Goal: Information Seeking & Learning: Learn about a topic

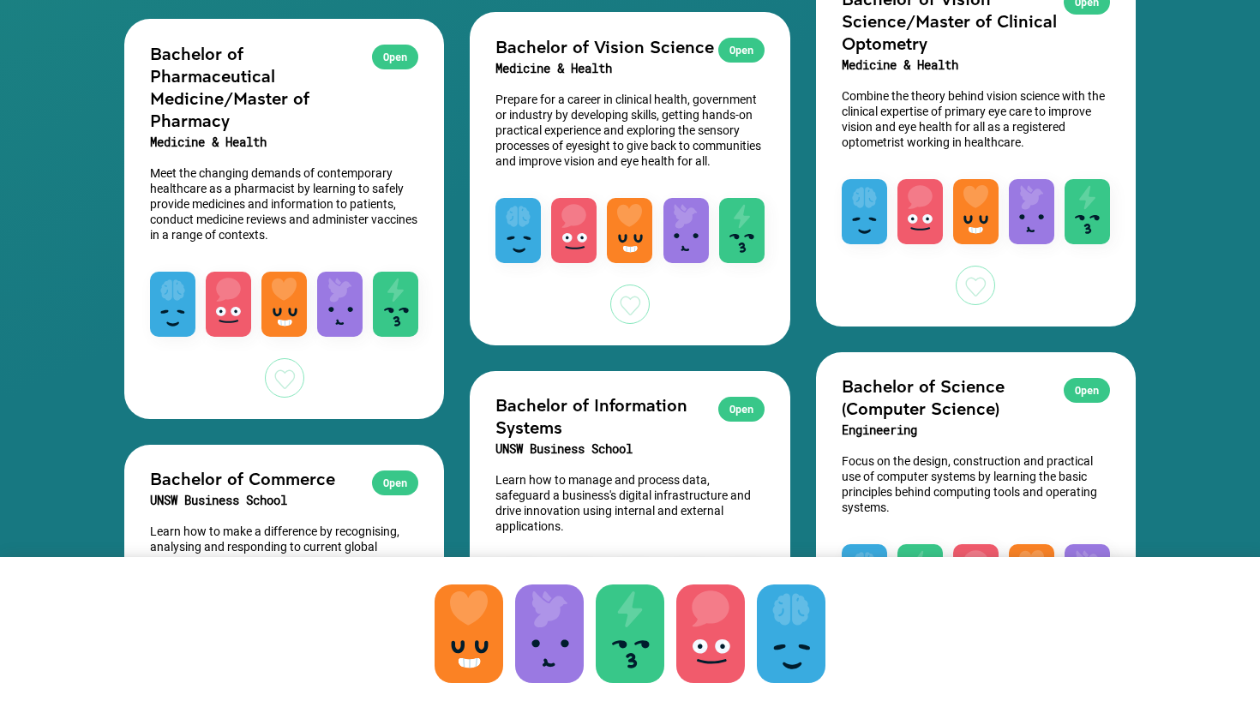
scroll to position [3569, 0]
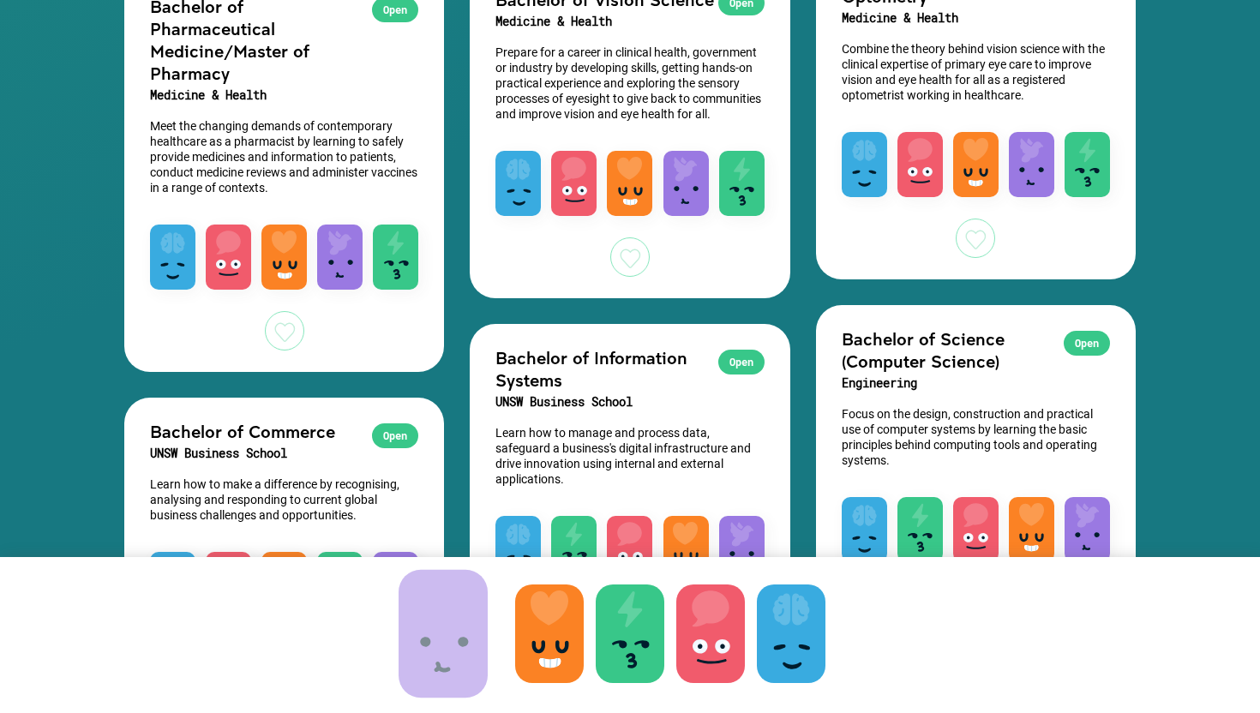
drag, startPoint x: 544, startPoint y: 645, endPoint x: 437, endPoint y: 645, distance: 107.2
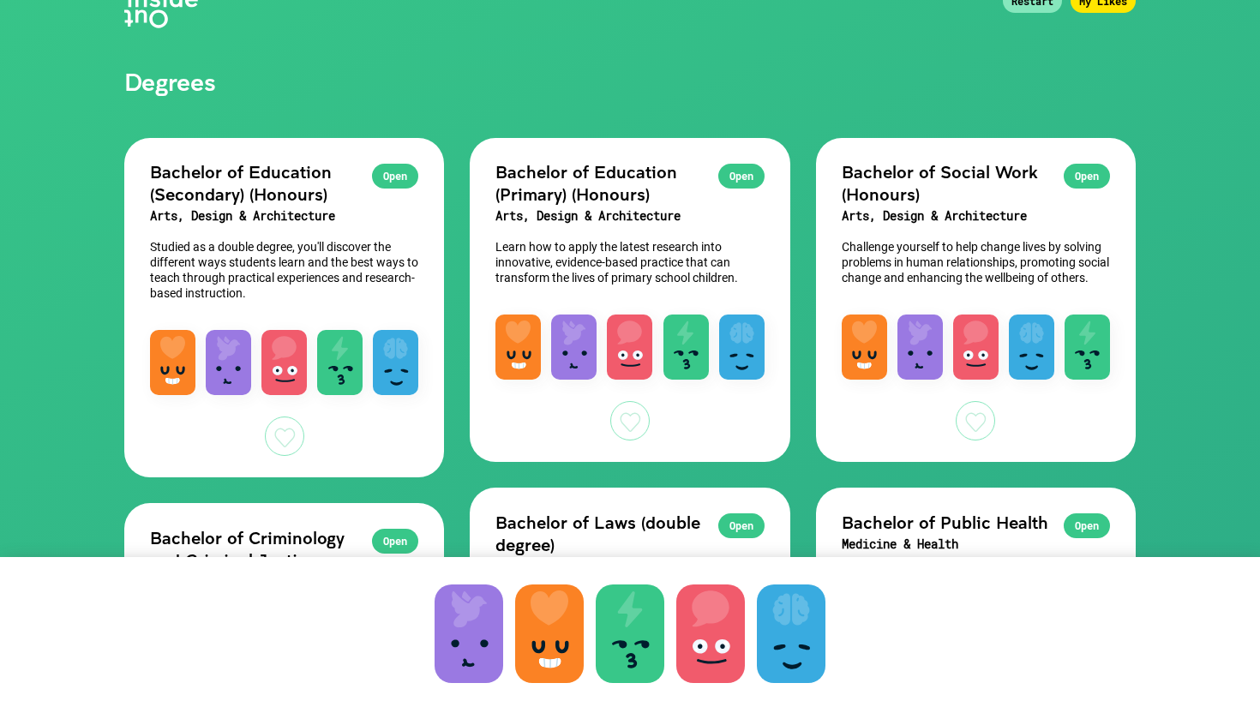
scroll to position [111, 0]
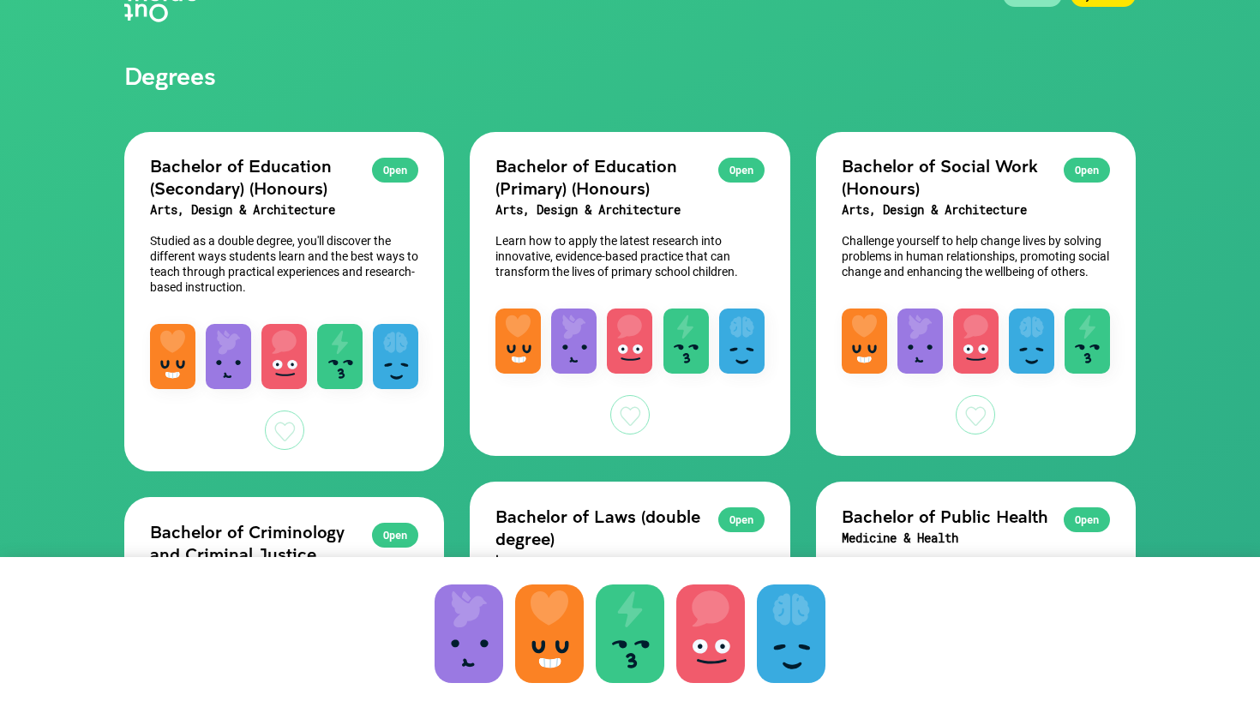
click at [458, 664] on div at bounding box center [469, 634] width 69 height 99
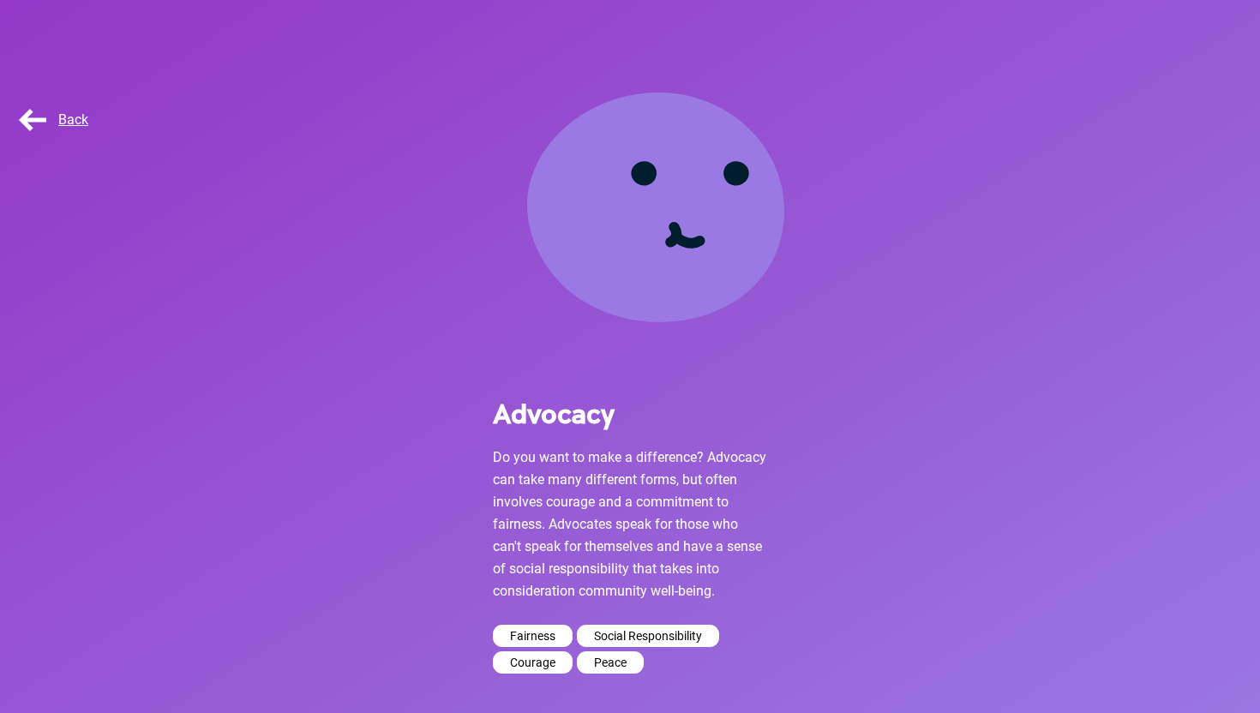
scroll to position [92, 0]
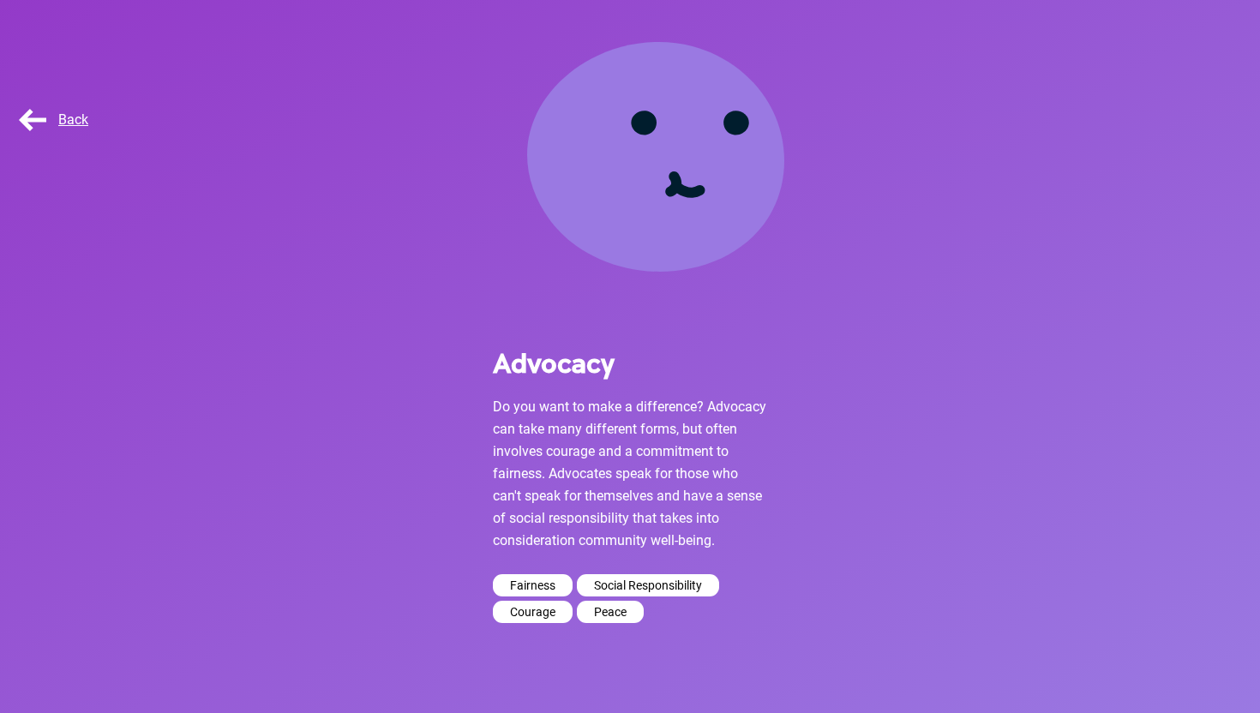
click at [44, 111] on div "Back" at bounding box center [58, 120] width 86 height 34
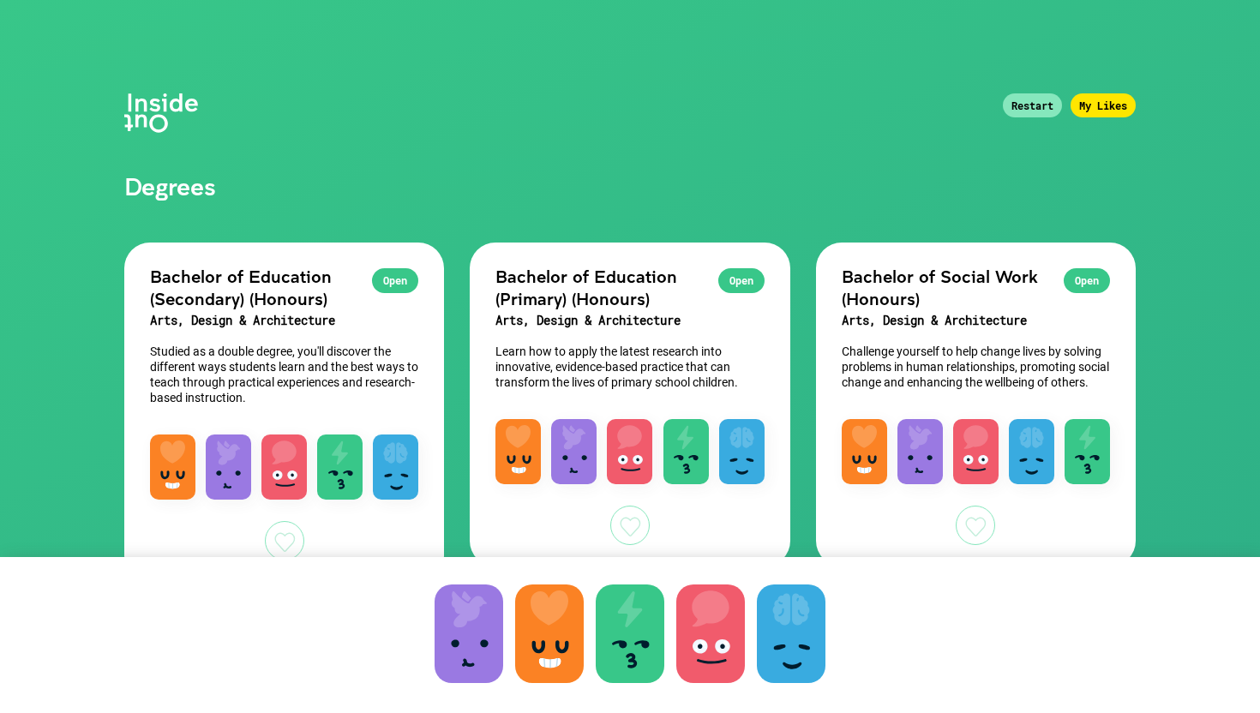
click at [561, 629] on div at bounding box center [549, 634] width 69 height 99
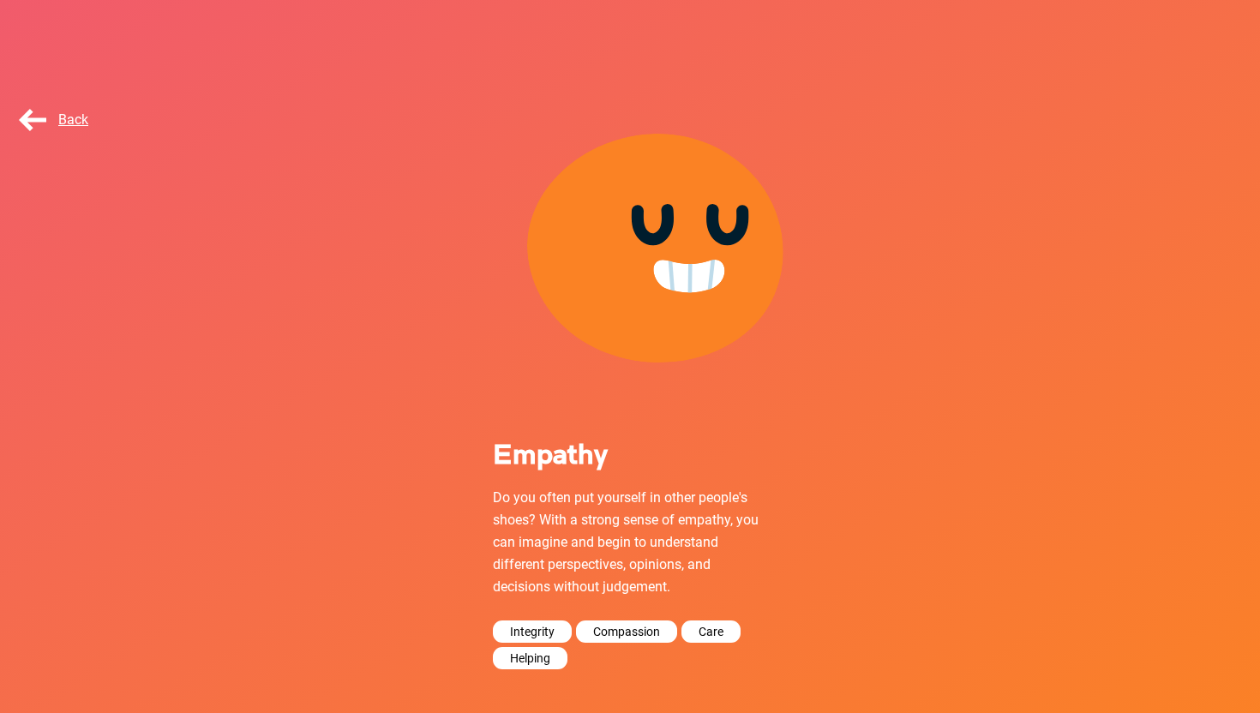
click at [78, 117] on span "Back" at bounding box center [51, 119] width 73 height 16
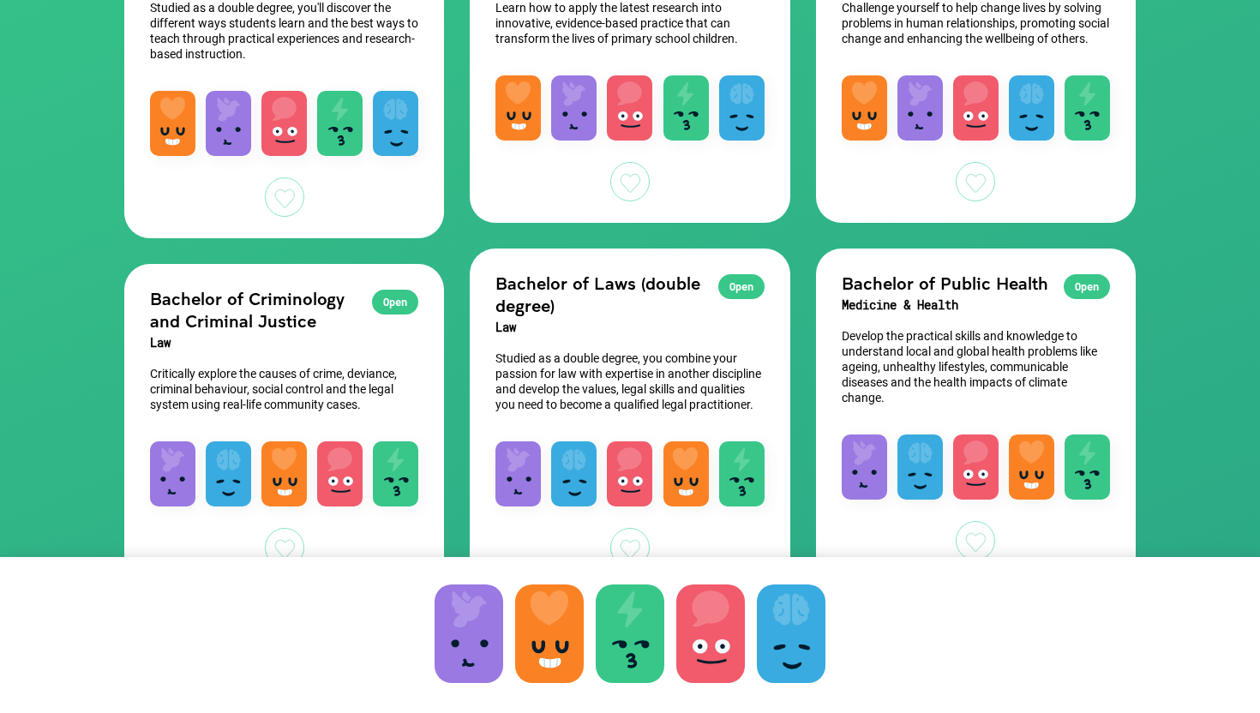
scroll to position [346, 0]
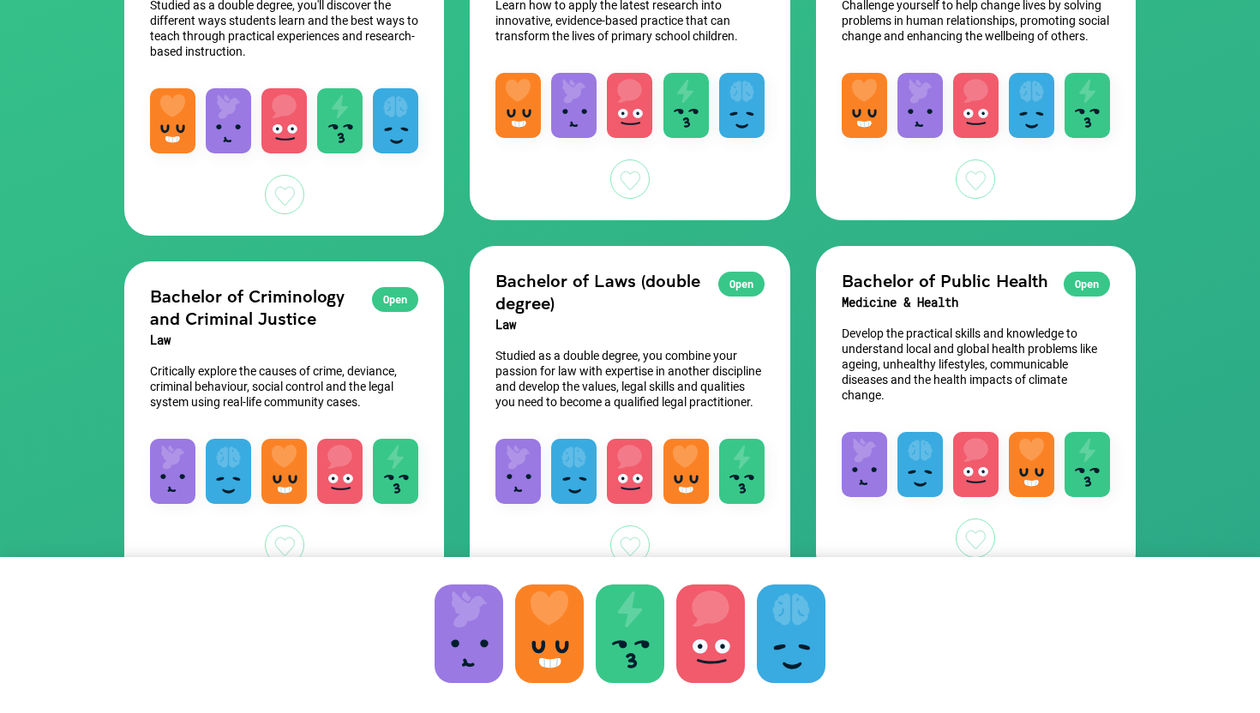
click at [381, 351] on div "Open Bachelor of Criminology and Criminal Justice Law Critically explore the ca…" at bounding box center [284, 341] width 320 height 160
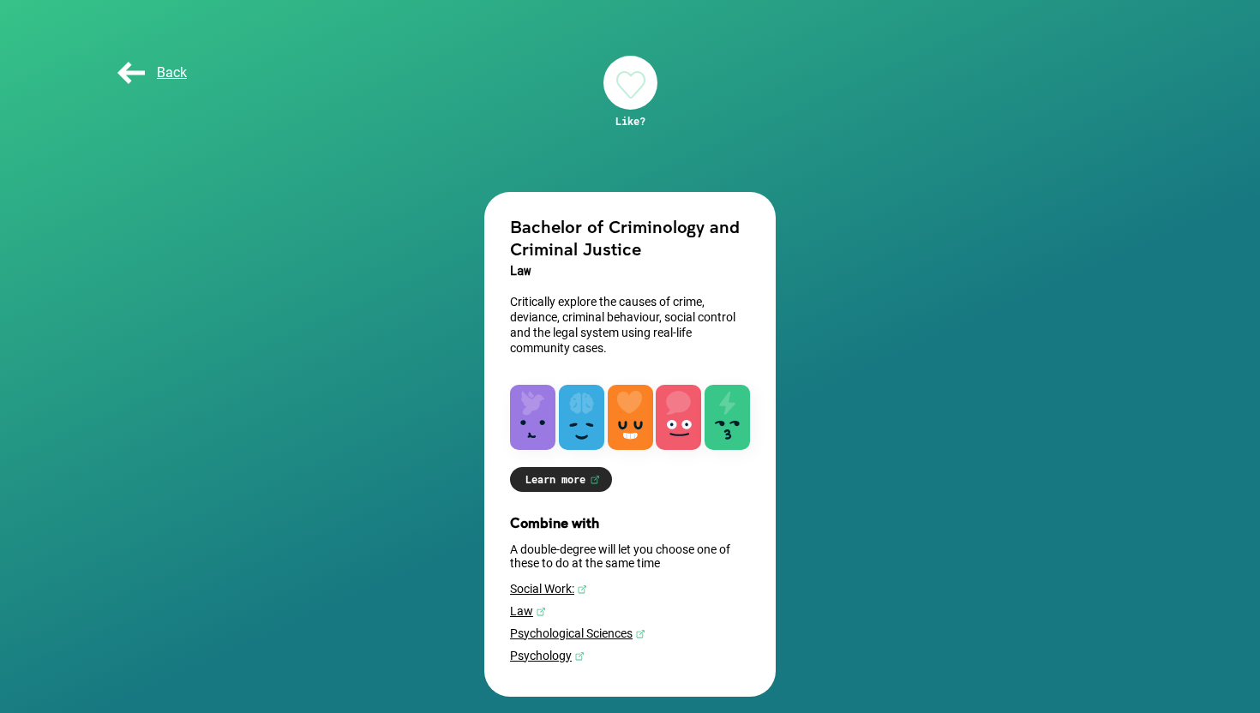
scroll to position [52, 0]
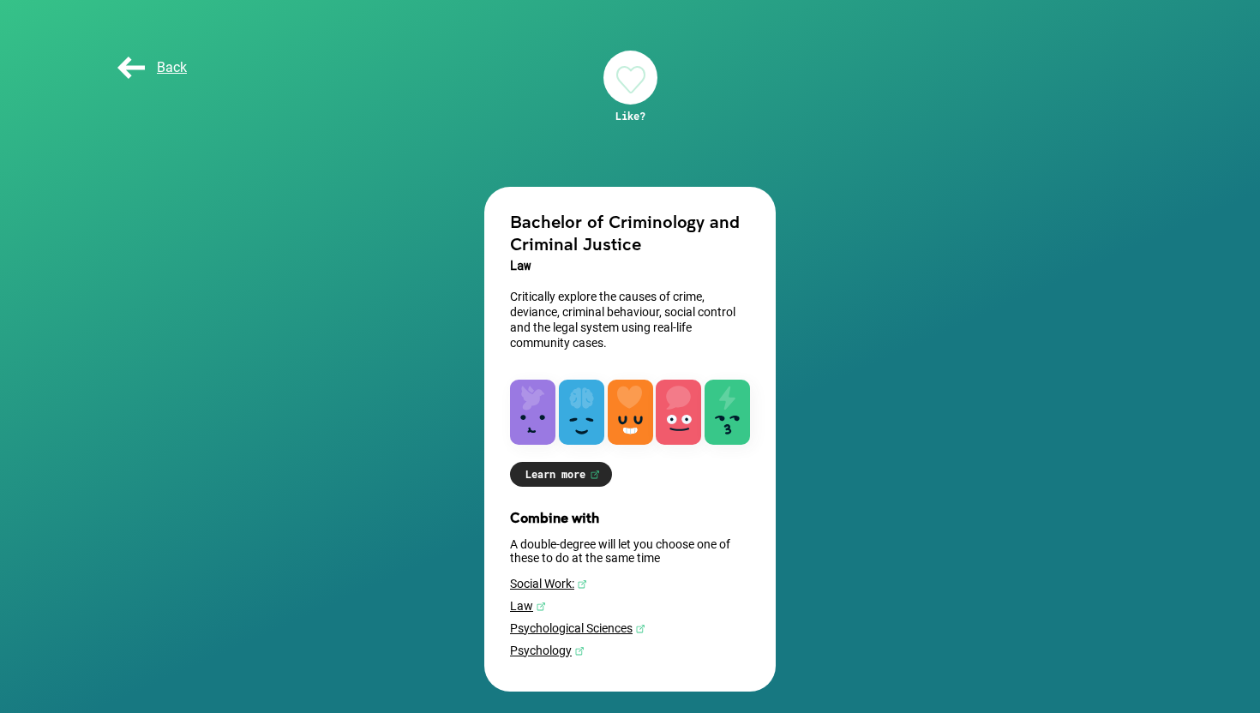
click at [174, 60] on span "Back" at bounding box center [150, 67] width 73 height 16
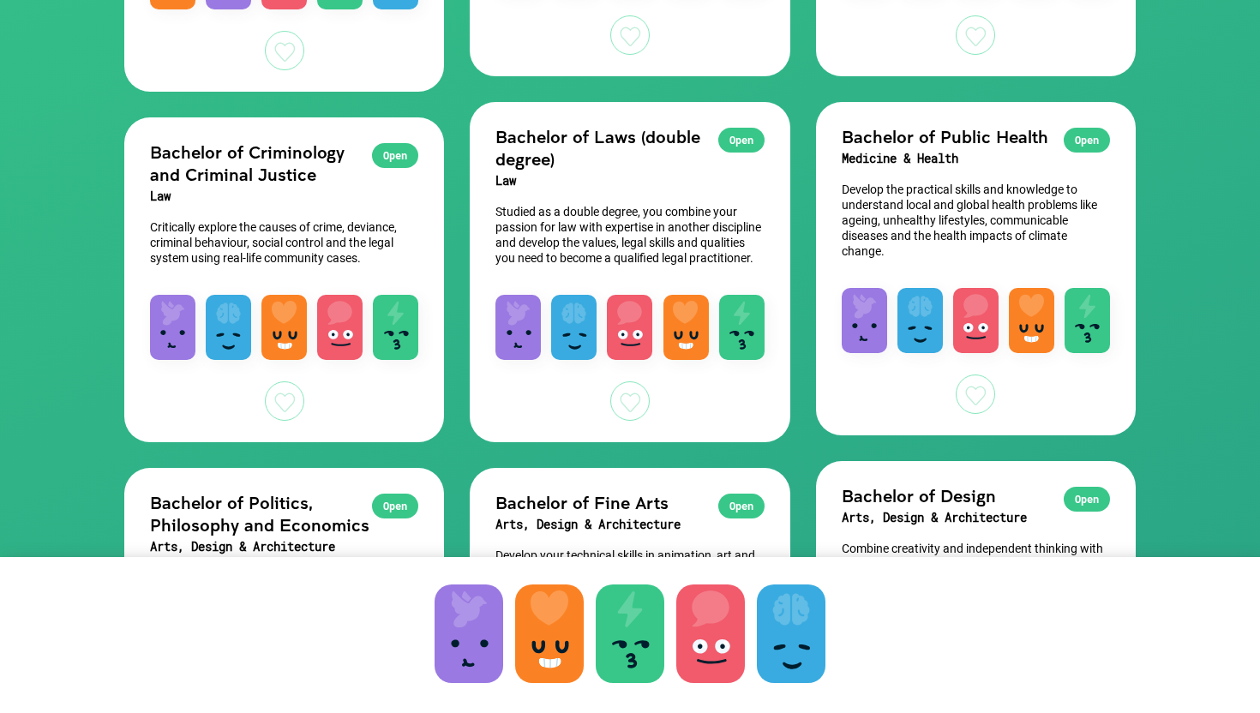
scroll to position [504, 0]
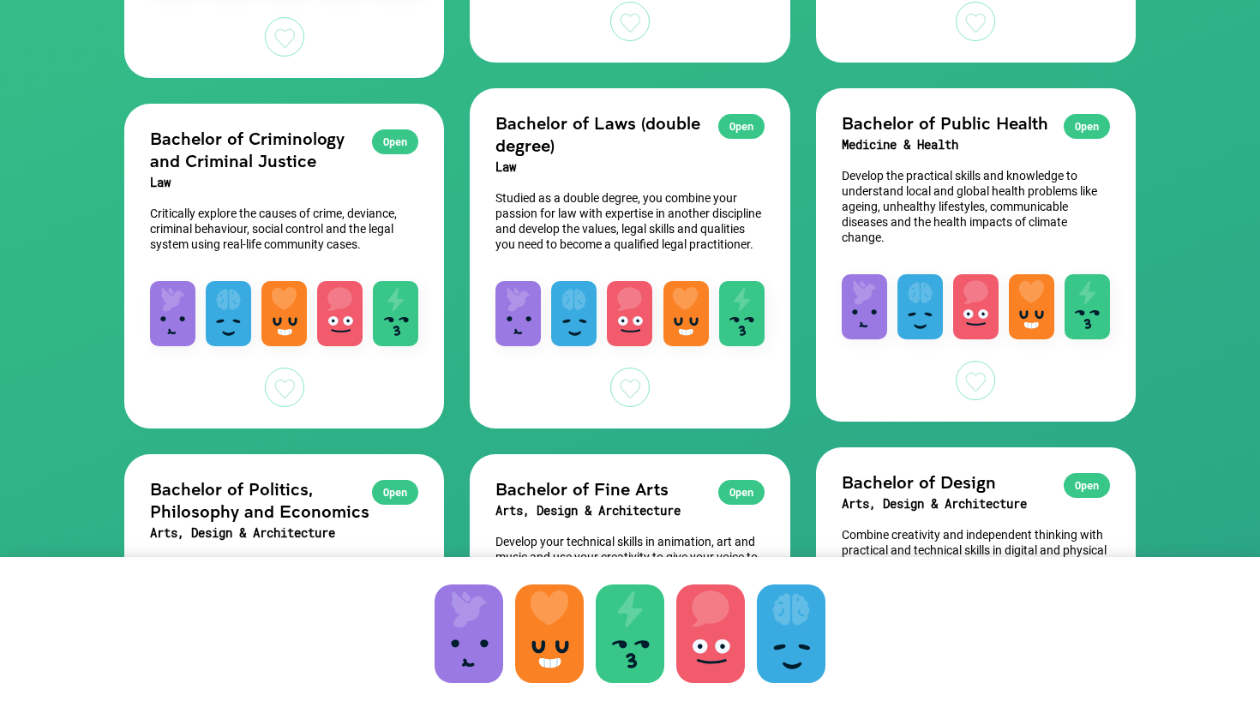
click at [946, 257] on div "Open Bachelor of Public Health Medicine & Health Develop the practical skills a…" at bounding box center [976, 172] width 320 height 169
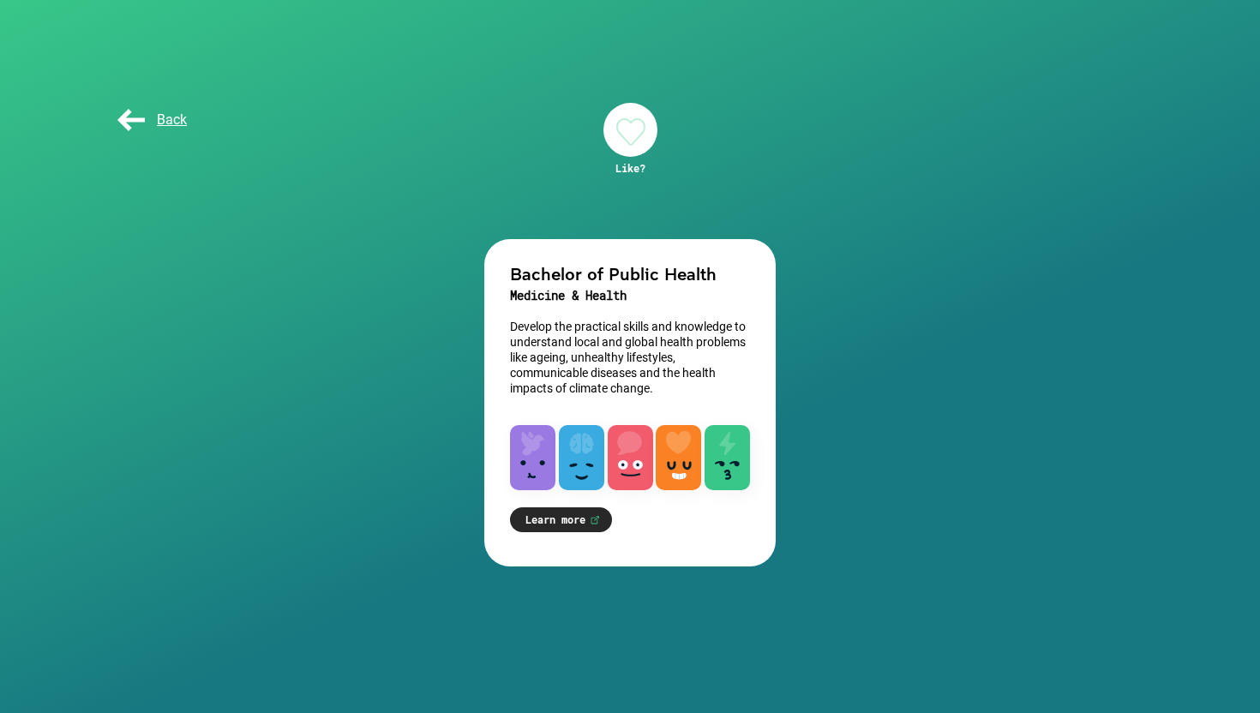
click at [576, 525] on link "Learn more" at bounding box center [561, 519] width 102 height 25
click at [147, 123] on span "Back" at bounding box center [150, 119] width 73 height 16
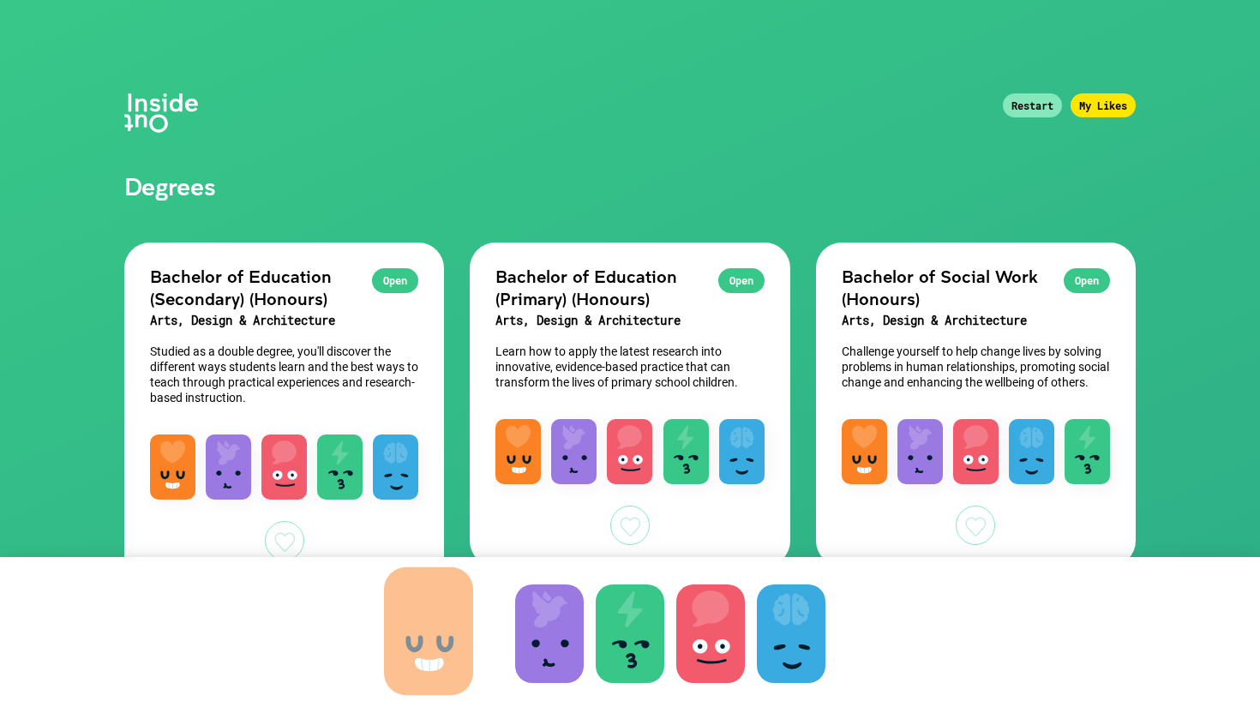
drag, startPoint x: 555, startPoint y: 634, endPoint x: 435, endPoint y: 632, distance: 120.9
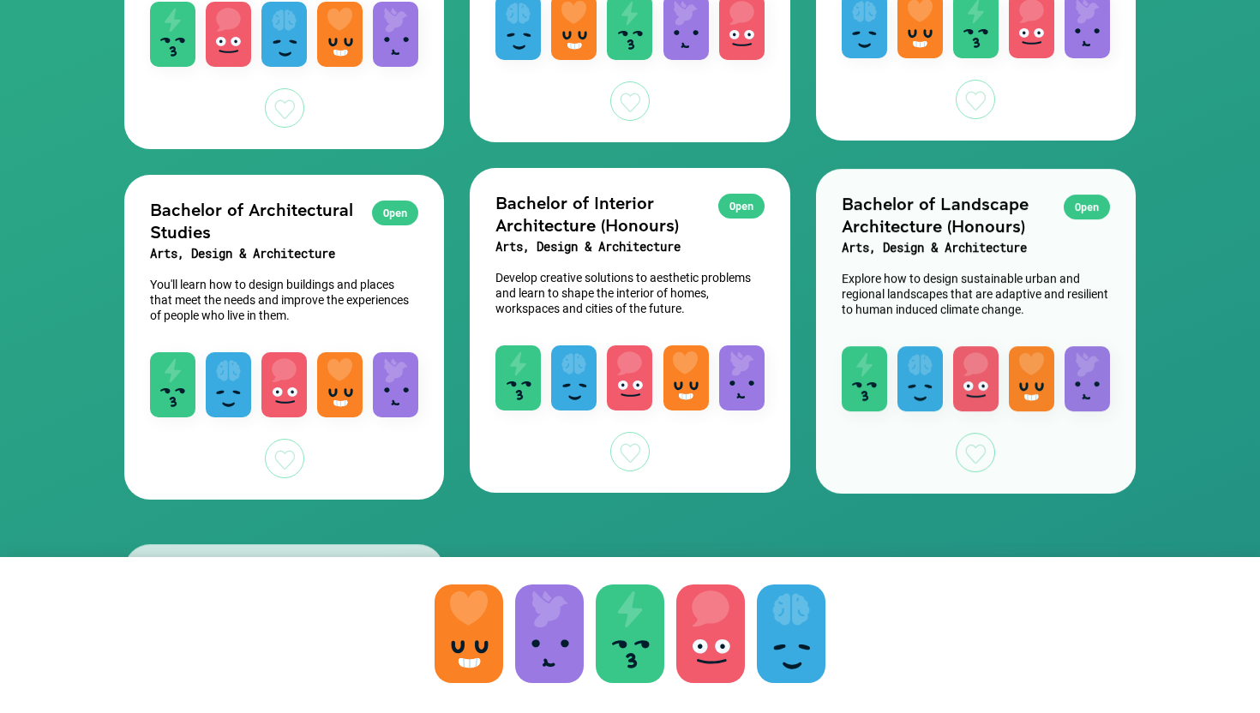
scroll to position [1471, 0]
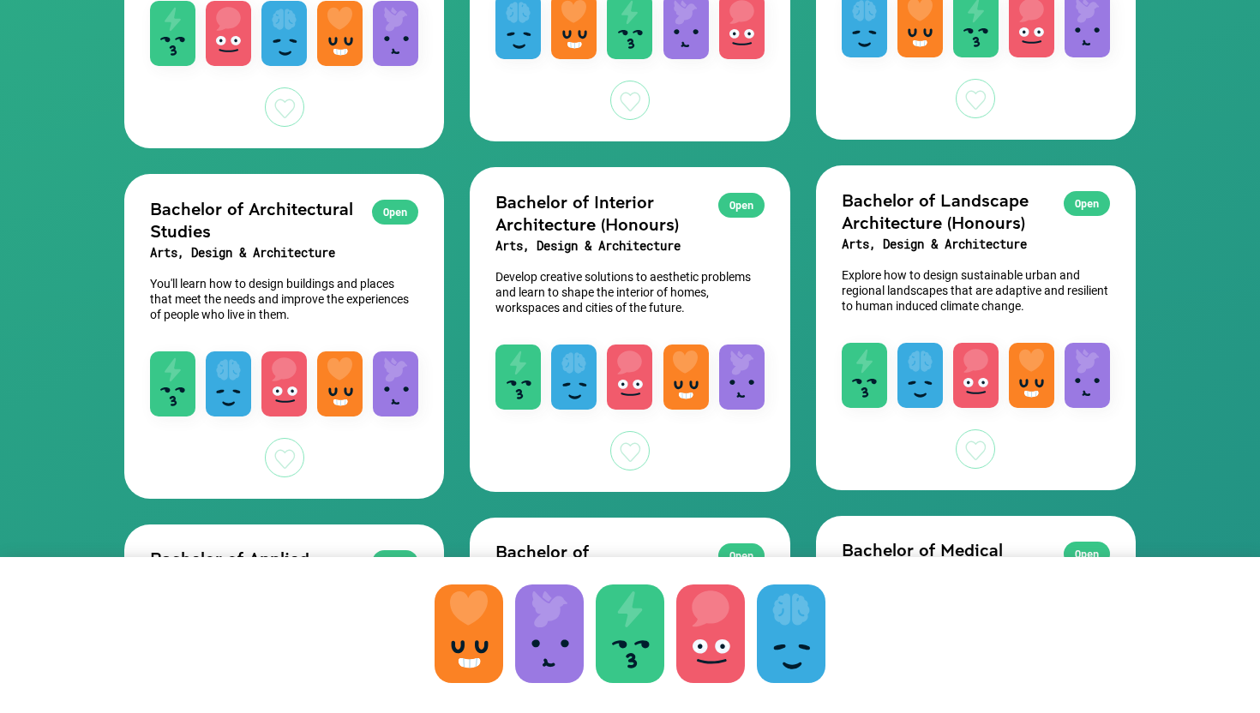
click at [618, 589] on div at bounding box center [630, 634] width 69 height 99
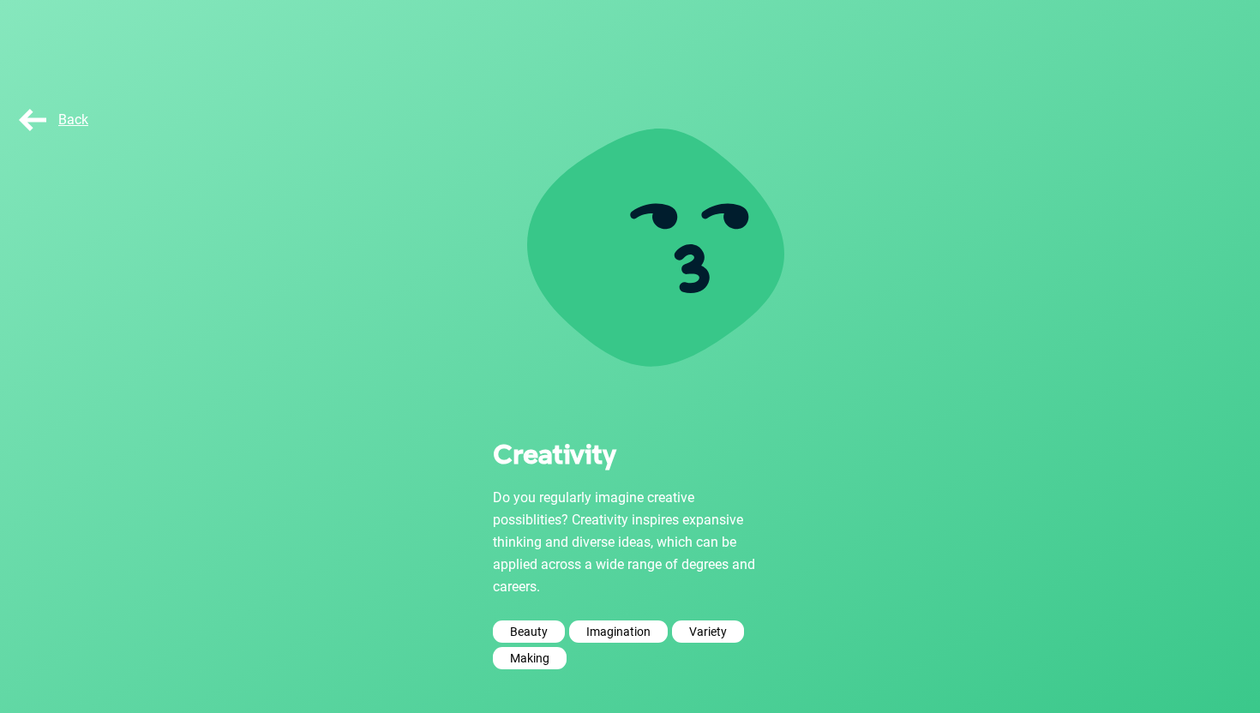
click at [37, 107] on div "Back" at bounding box center [58, 120] width 86 height 34
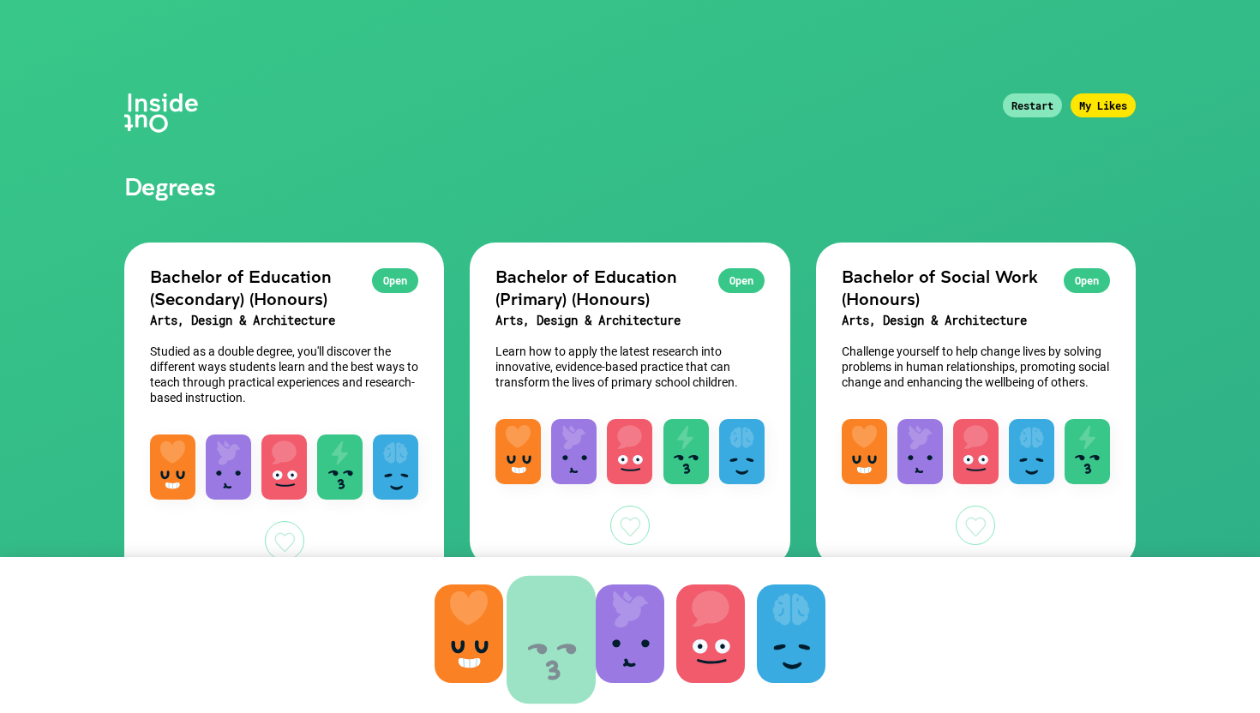
drag, startPoint x: 617, startPoint y: 639, endPoint x: 561, endPoint y: 652, distance: 57.2
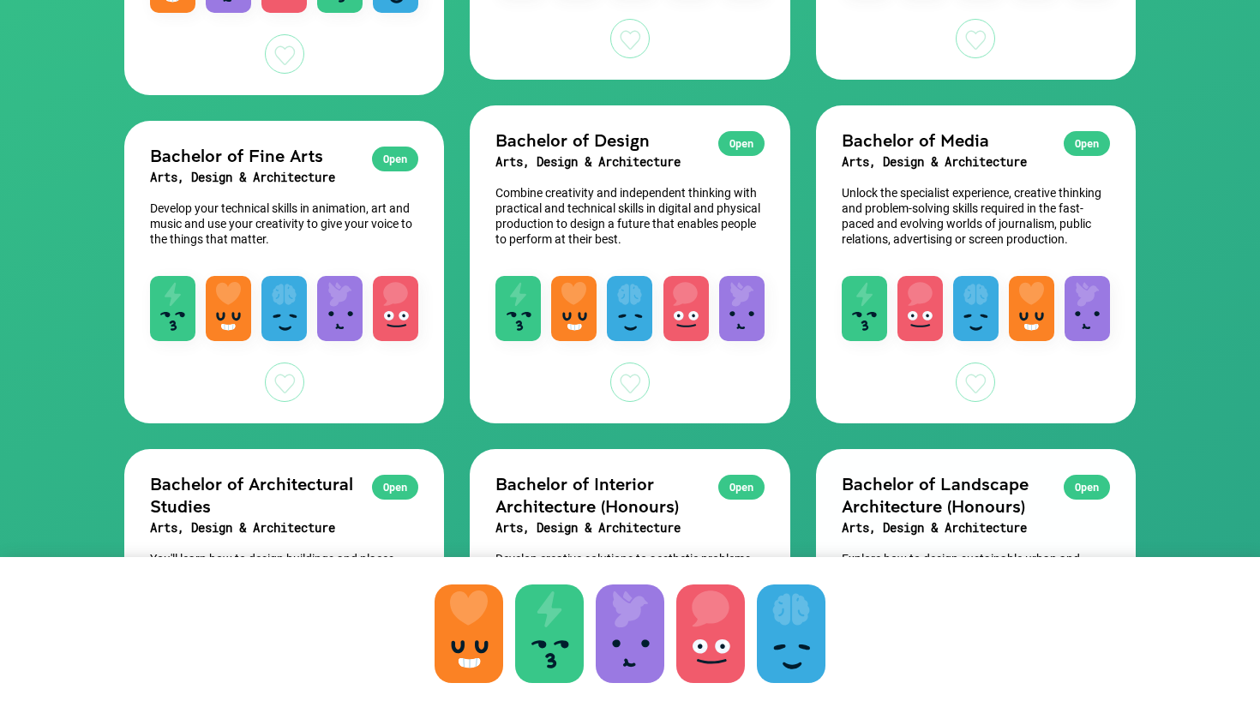
scroll to position [534, 0]
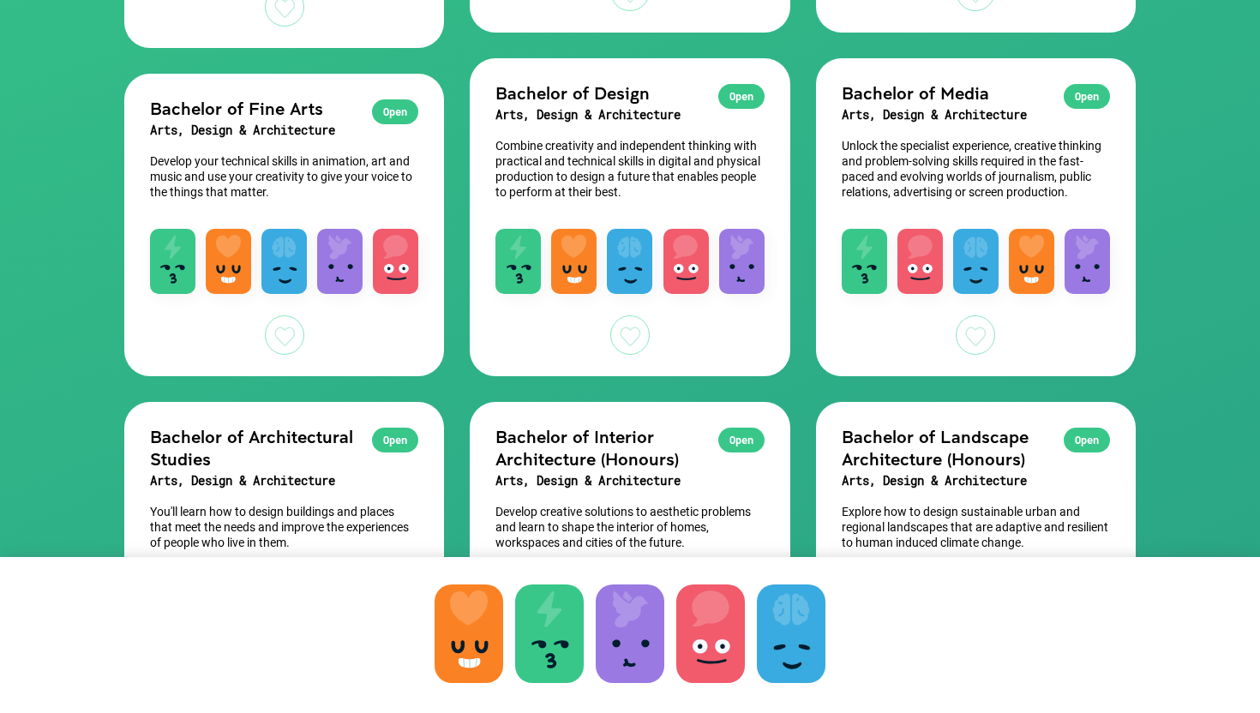
click at [891, 197] on p "Unlock the specialist experience, creative thinking and problem-solving skills …" at bounding box center [976, 169] width 268 height 62
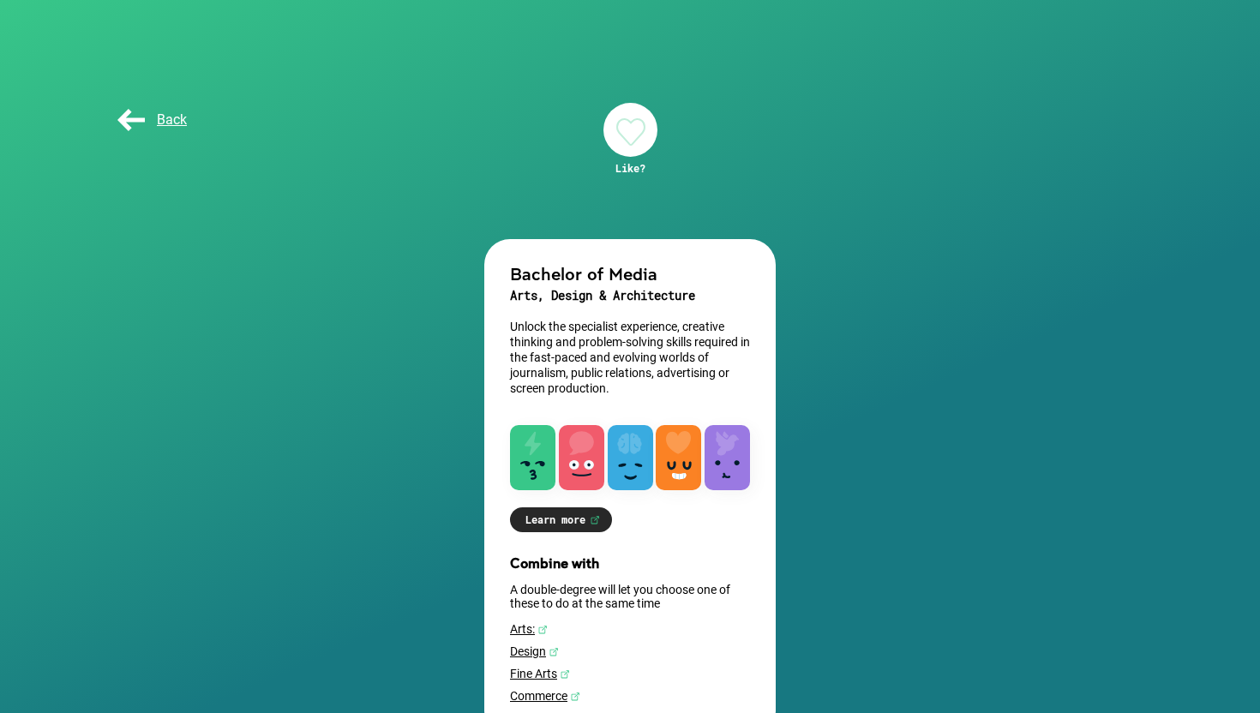
click at [157, 106] on div "Back" at bounding box center [157, 120] width 86 height 34
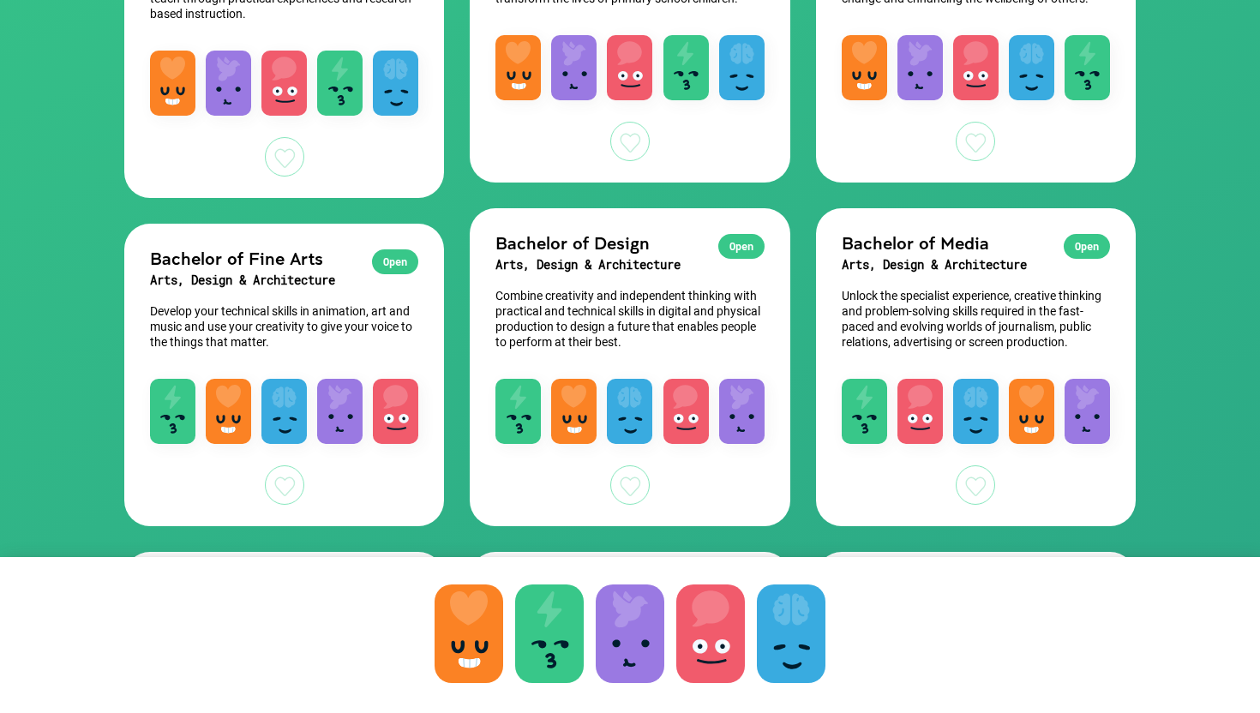
scroll to position [387, 0]
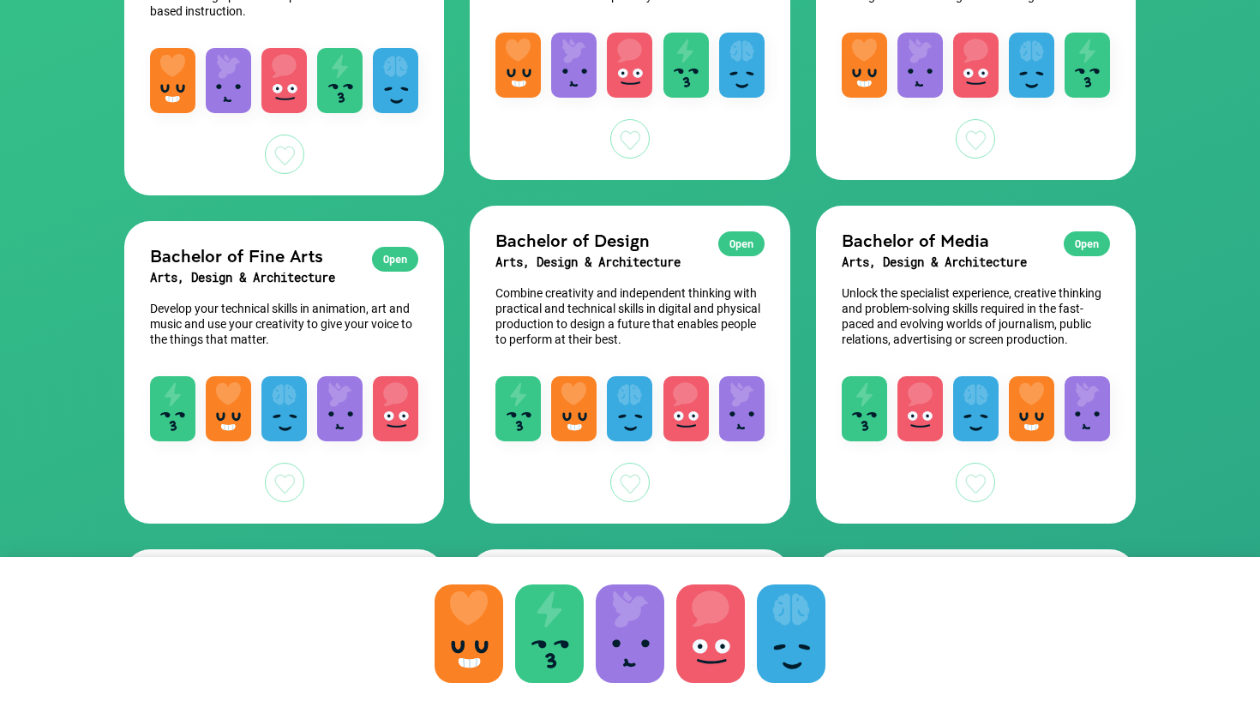
click at [638, 328] on p "Combine creativity and independent thinking with practical and technical skills…" at bounding box center [629, 316] width 268 height 62
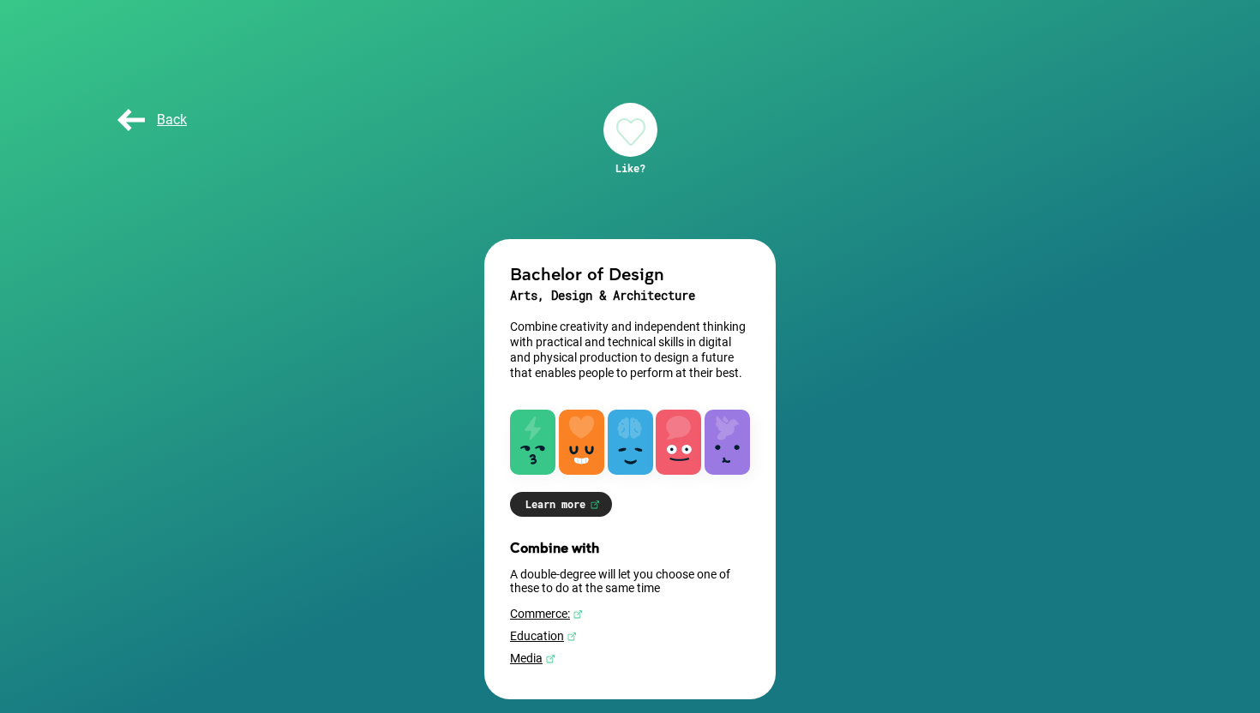
click at [582, 502] on link "Learn more" at bounding box center [561, 504] width 102 height 25
click at [184, 117] on span "Back" at bounding box center [150, 119] width 73 height 16
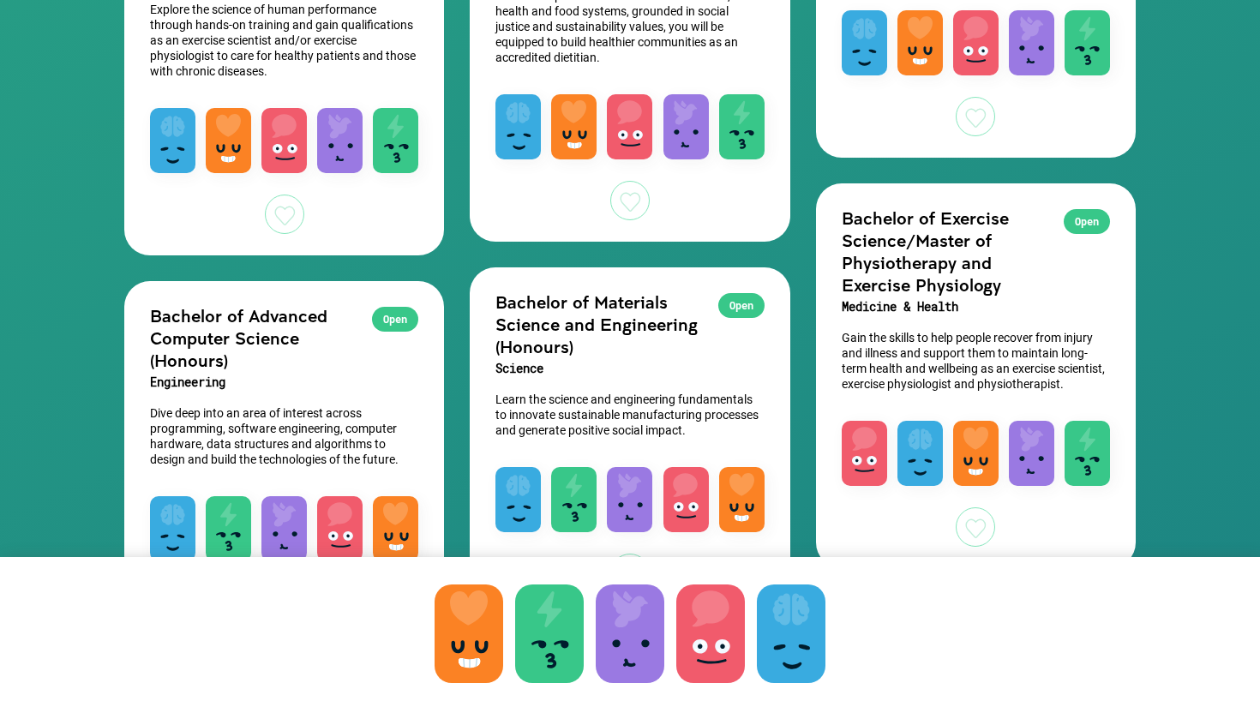
scroll to position [2149, 0]
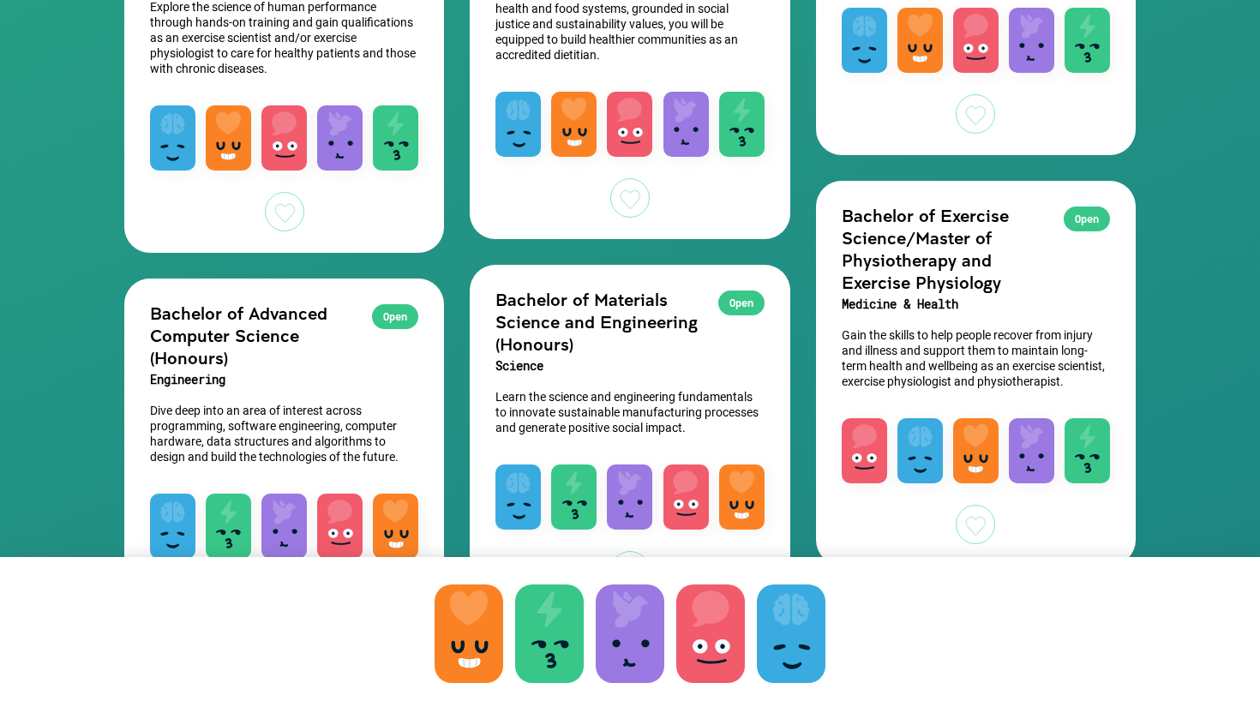
click at [672, 440] on div "Open Bachelor of Materials Science and Engineering (Honours) Science Learn the …" at bounding box center [630, 356] width 320 height 183
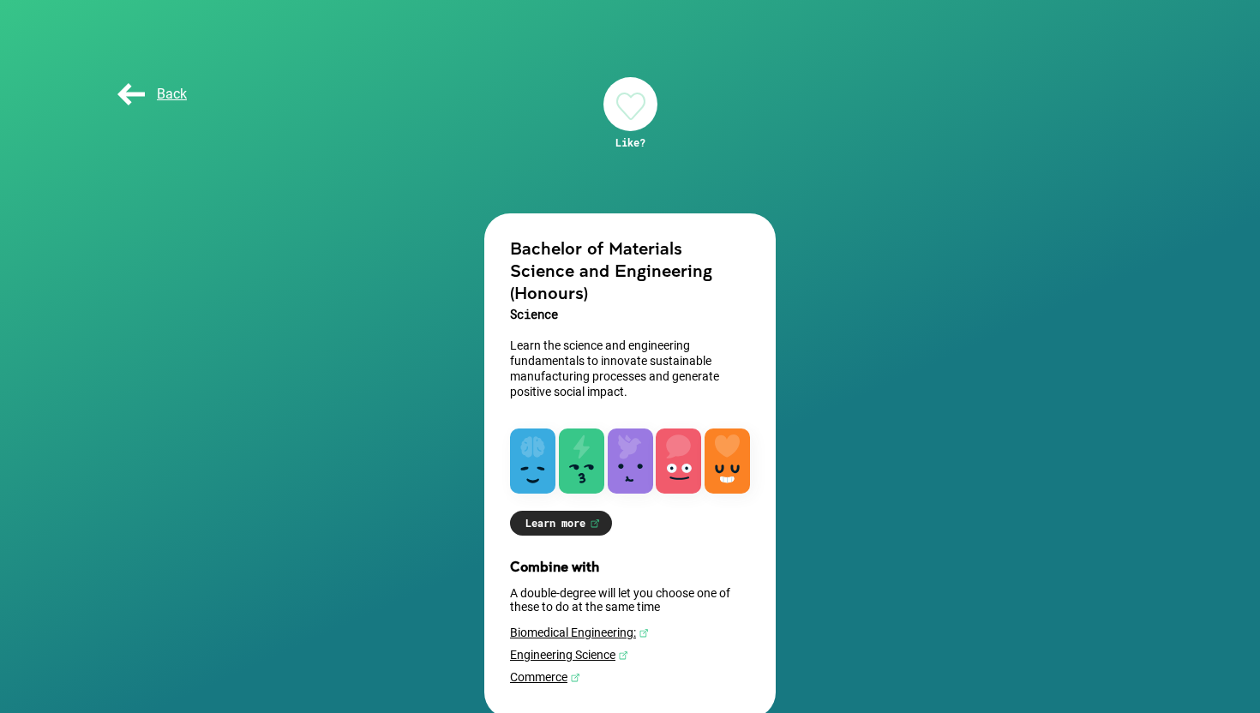
scroll to position [36, 0]
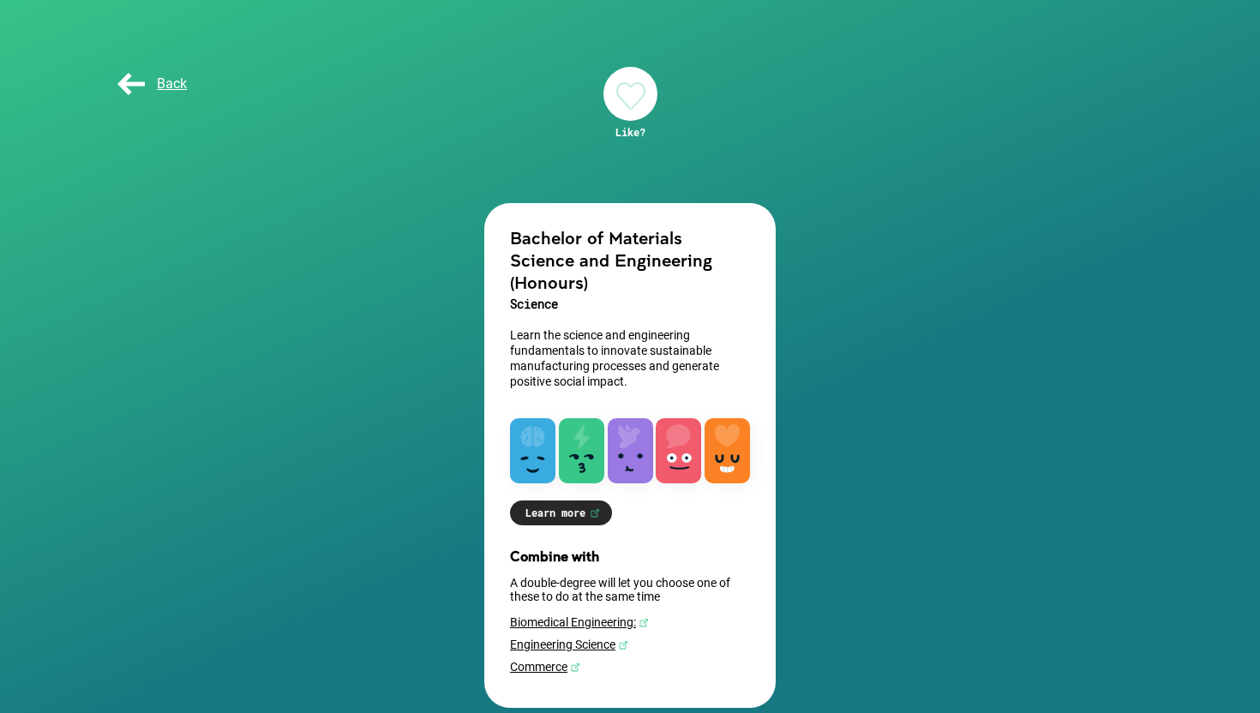
click at [572, 501] on link "Learn more" at bounding box center [561, 513] width 102 height 25
click at [638, 92] on div at bounding box center [630, 94] width 54 height 54
click at [165, 71] on div "Back" at bounding box center [157, 84] width 86 height 34
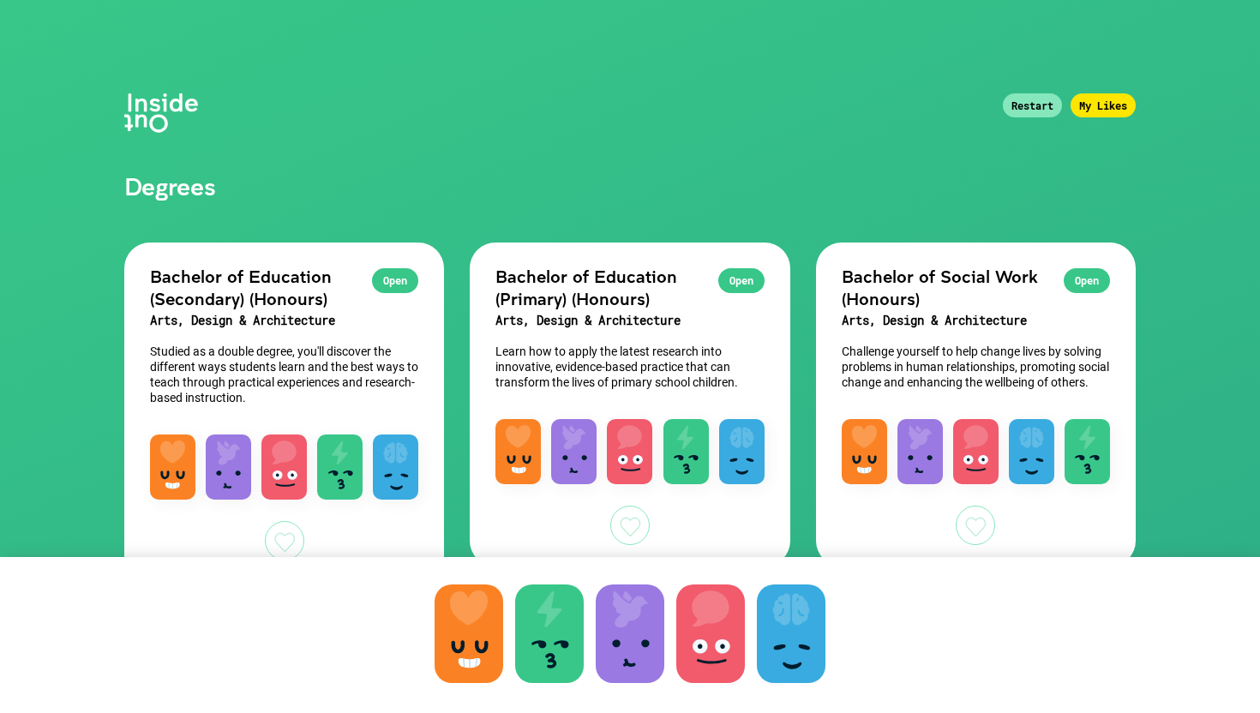
scroll to position [43, 0]
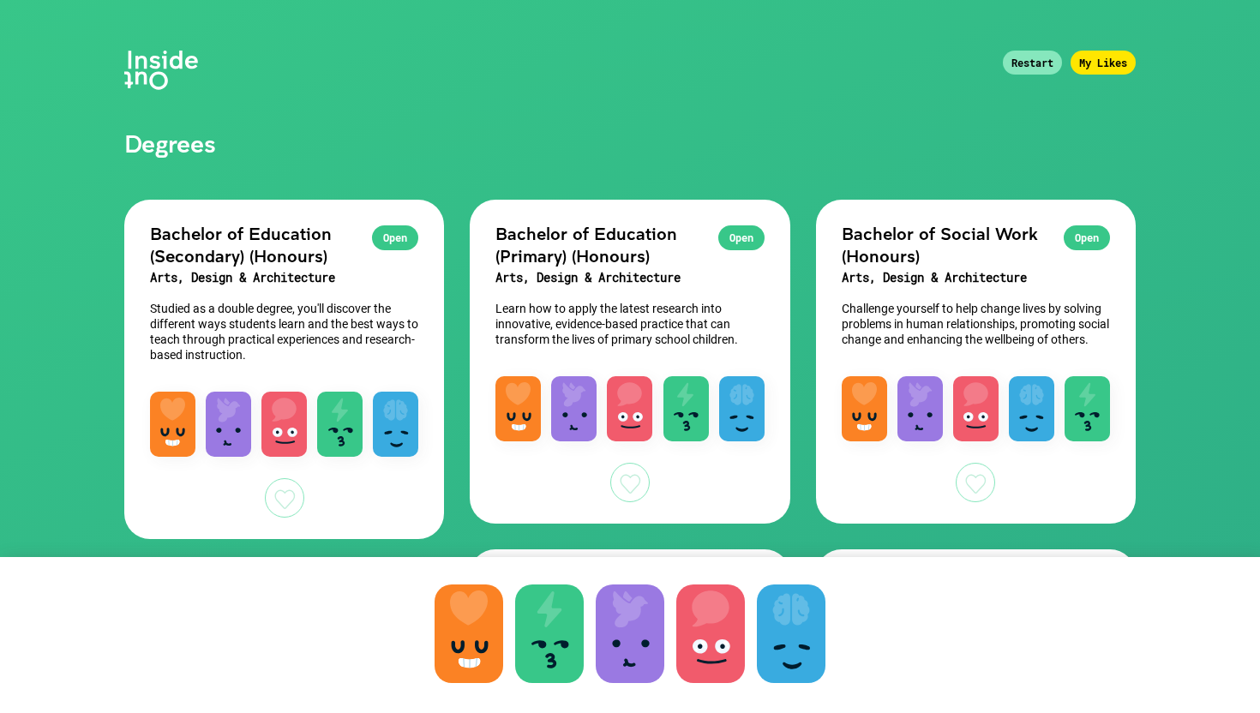
click at [1102, 63] on div "My Likes" at bounding box center [1103, 63] width 65 height 24
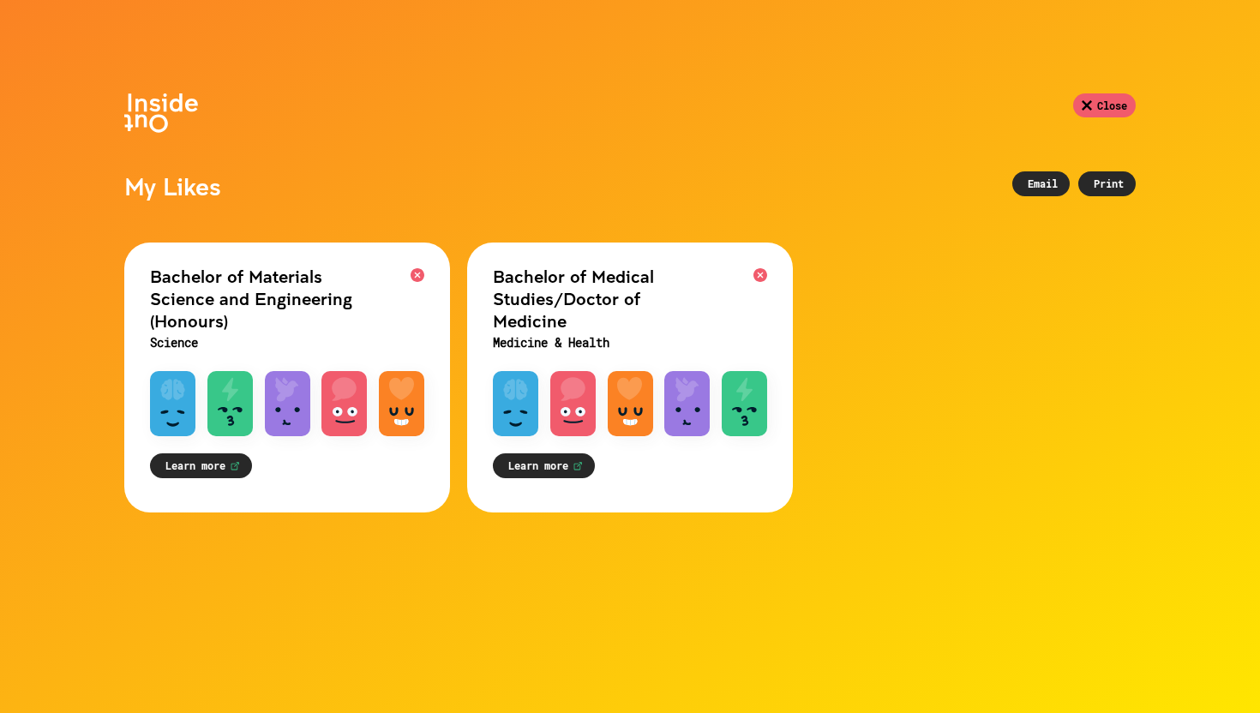
click at [606, 296] on h2 "Bachelor of Medical Studies/Doctor of Medicine" at bounding box center [630, 298] width 274 height 67
click at [555, 453] on link "Learn more" at bounding box center [544, 465] width 102 height 25
click at [714, 301] on h2 "Bachelor of Medical Studies/Doctor of Medicine" at bounding box center [630, 298] width 274 height 67
drag, startPoint x: 235, startPoint y: 319, endPoint x: 149, endPoint y: 277, distance: 95.5
click at [150, 277] on h2 "Bachelor of Materials Science and Engineering (Honours)" at bounding box center [287, 298] width 274 height 67
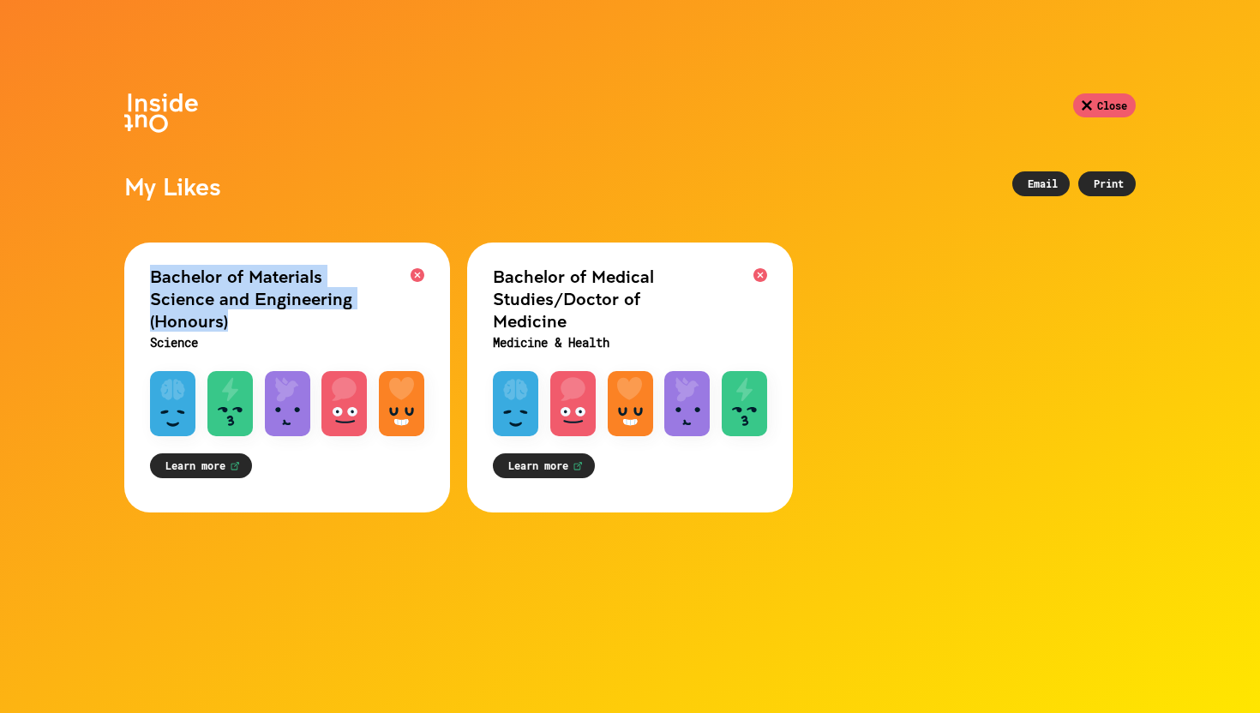
copy h2 "Bachelor of Materials Science and Engineering (Honours)"
click at [192, 318] on h2 "Bachelor of Materials Science and Engineering (Honours)" at bounding box center [287, 298] width 274 height 67
drag, startPoint x: 225, startPoint y: 327, endPoint x: 152, endPoint y: 271, distance: 92.2
click at [152, 271] on h2 "Bachelor of Materials Science and Engineering (Honours)" at bounding box center [287, 298] width 274 height 67
copy h2 "Bachelor of Materials Science and Engineering (Honours)"
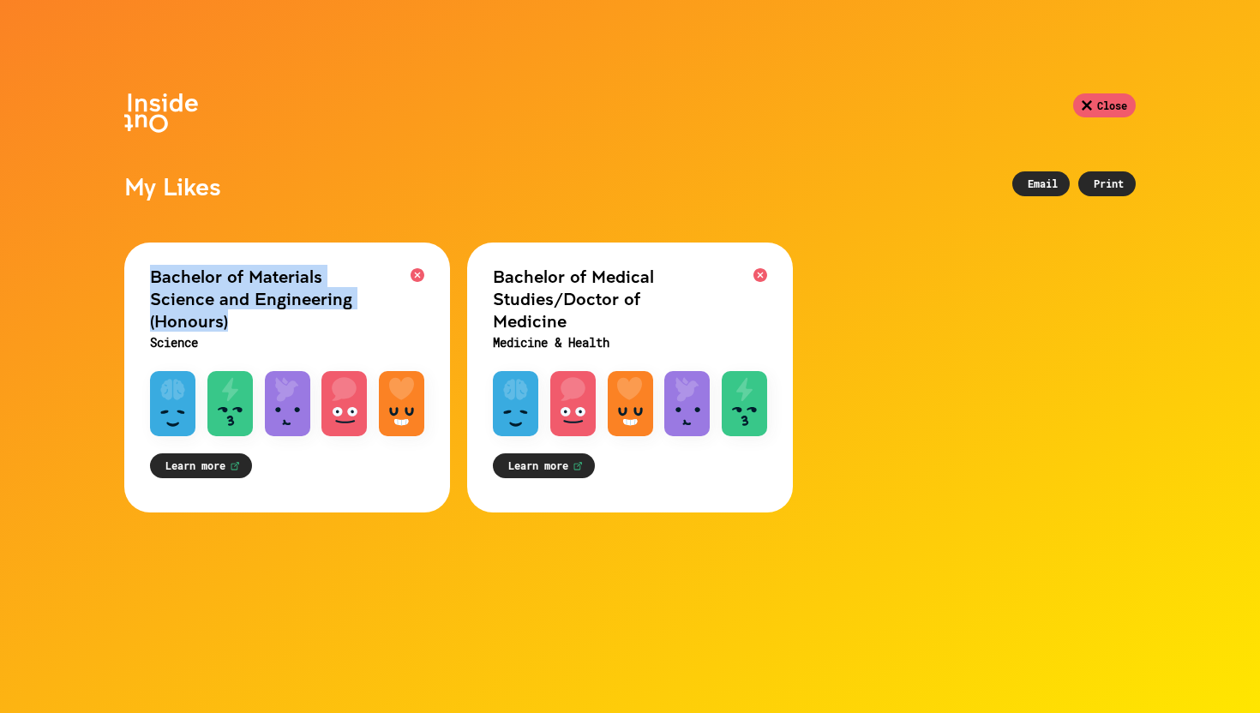
click at [219, 327] on h2 "Bachelor of Materials Science and Engineering (Honours)" at bounding box center [287, 298] width 274 height 67
drag, startPoint x: 243, startPoint y: 325, endPoint x: 141, endPoint y: 272, distance: 115.0
click at [141, 272] on div "Bachelor of Materials Science and Engineering (Honours) Science" at bounding box center [287, 299] width 326 height 112
copy h2 "Bachelor of Materials Science and Engineering (Honours)"
